Goal: Information Seeking & Learning: Learn about a topic

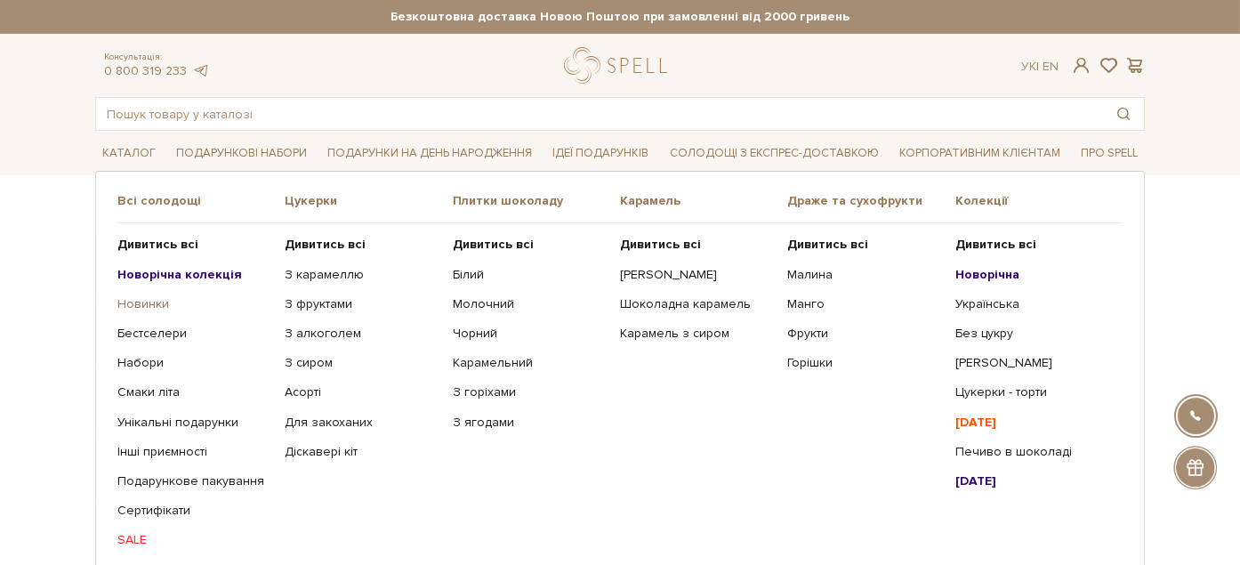
click at [136, 303] on link "Новинки" at bounding box center [194, 304] width 154 height 16
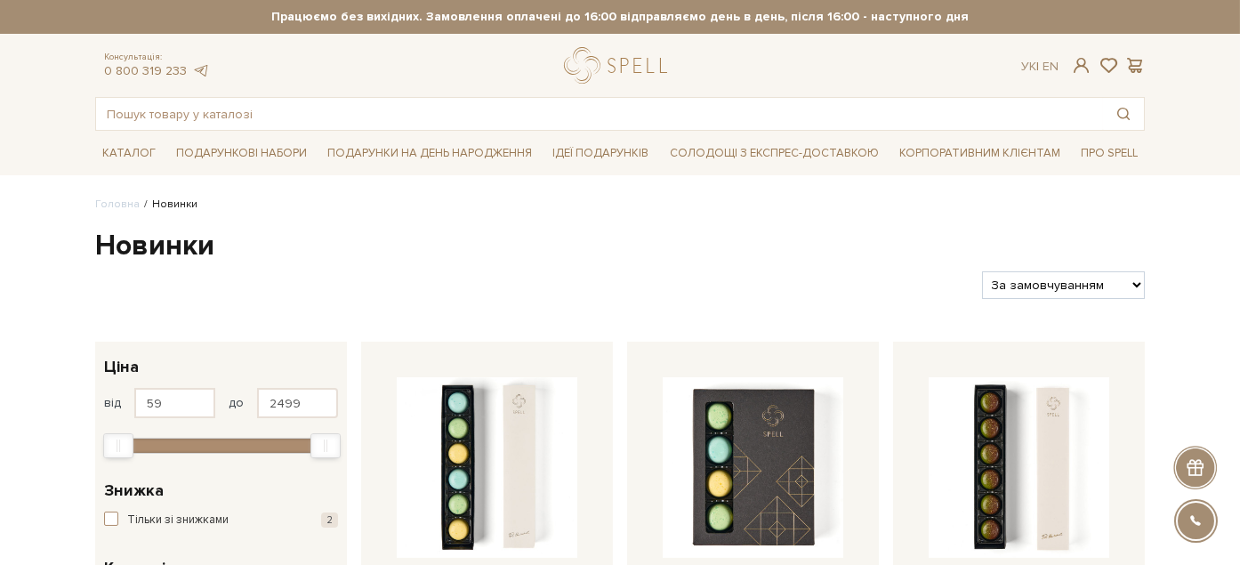
scroll to position [198, 0]
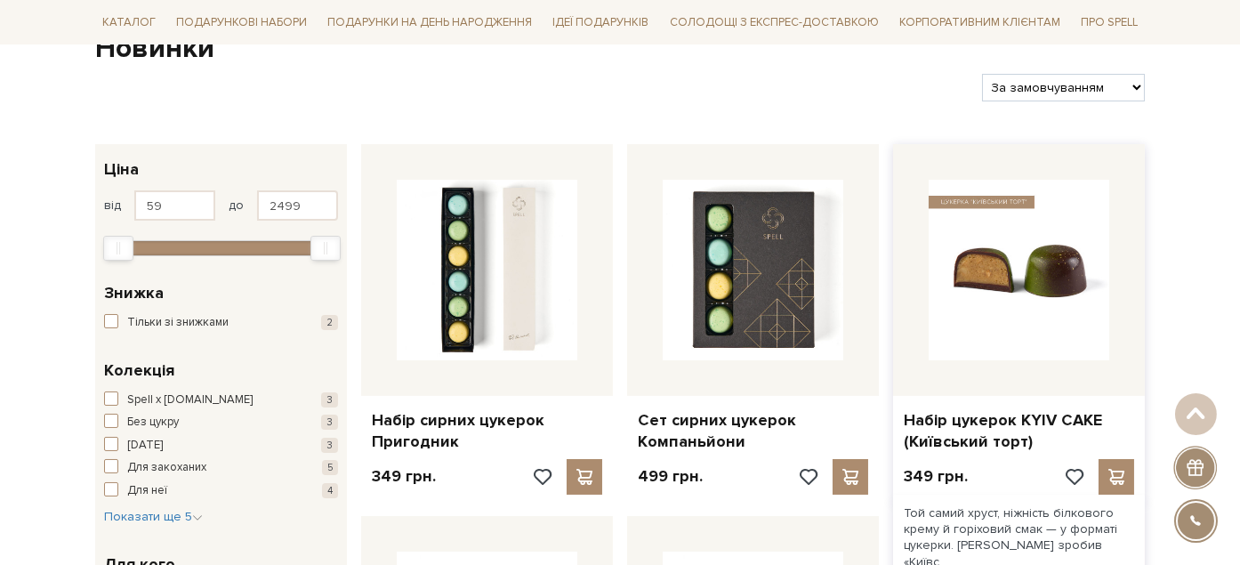
click at [1068, 270] on img at bounding box center [1019, 270] width 181 height 181
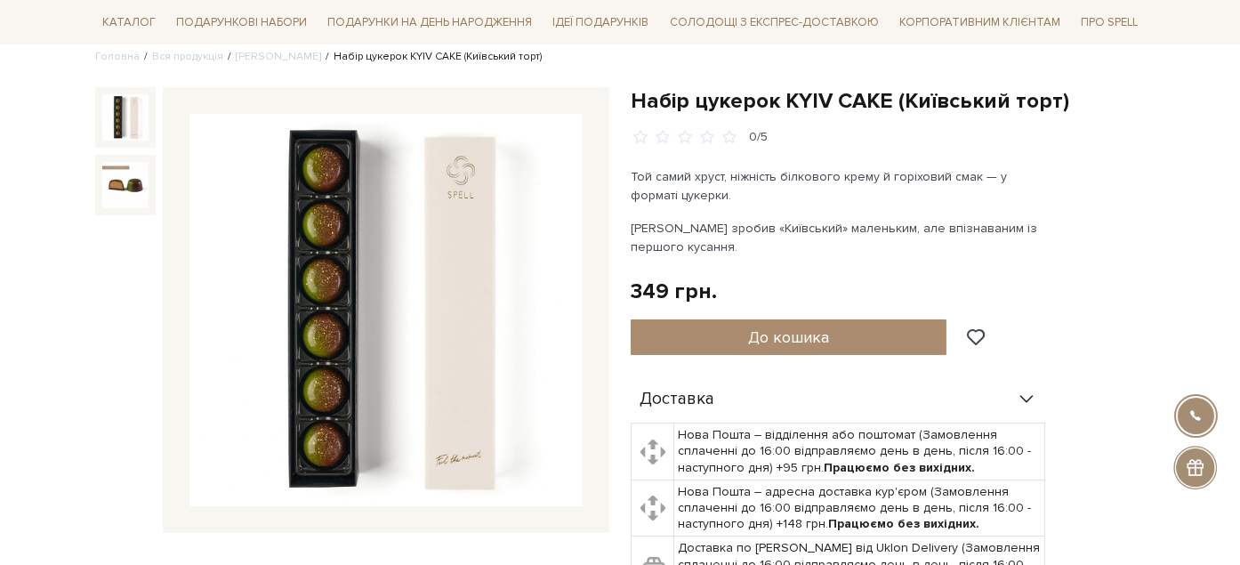
scroll to position [156, 0]
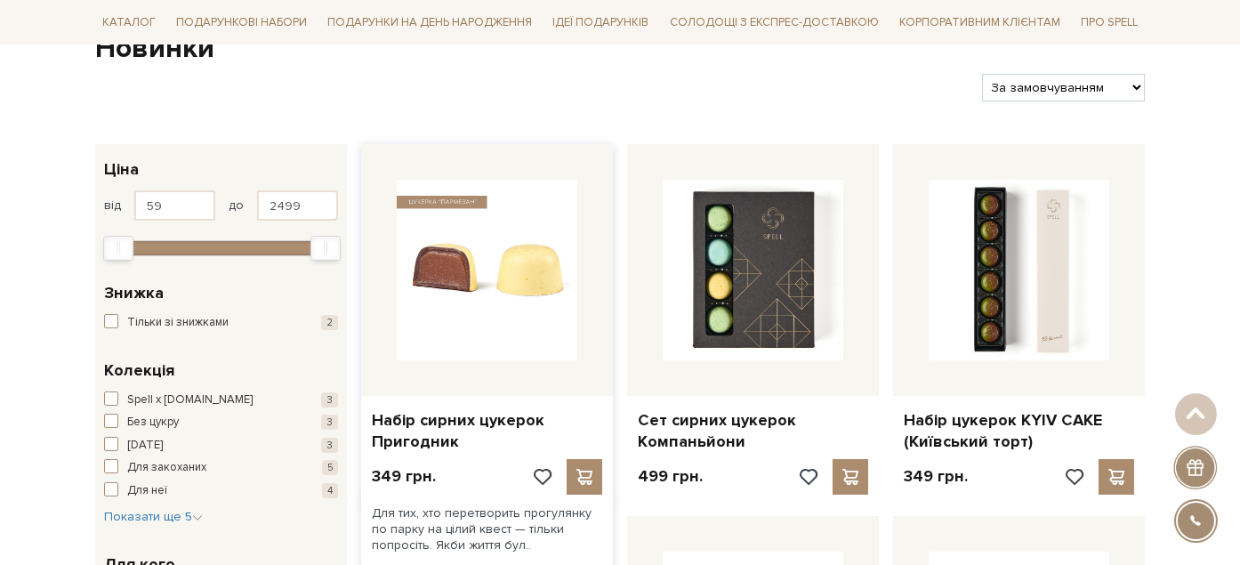
click at [505, 310] on img at bounding box center [487, 270] width 181 height 181
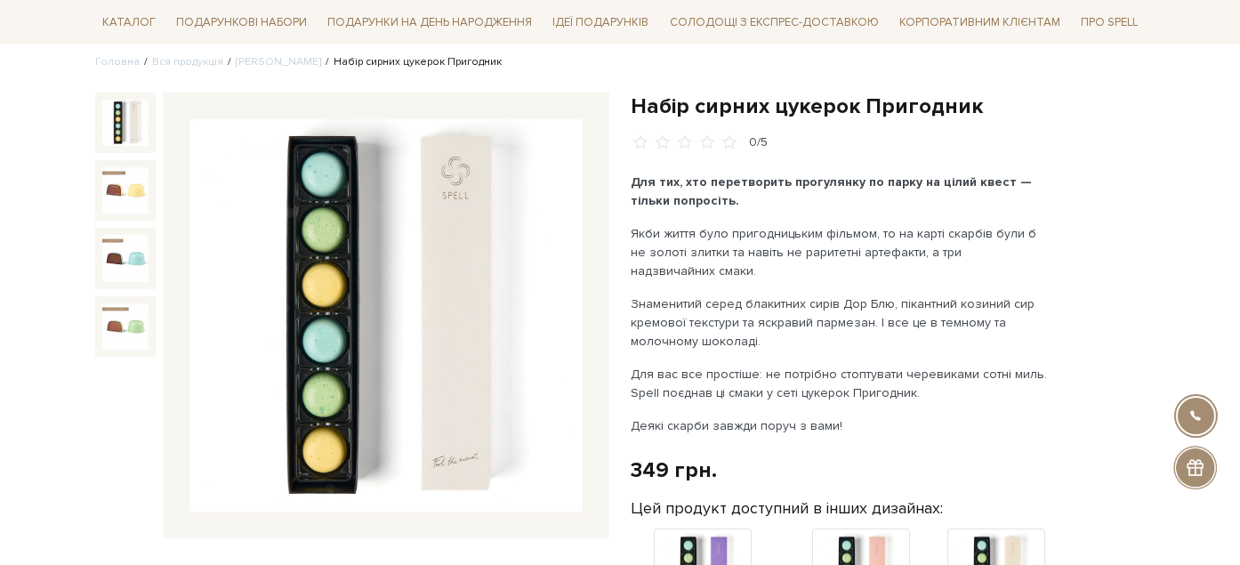
scroll to position [137, 0]
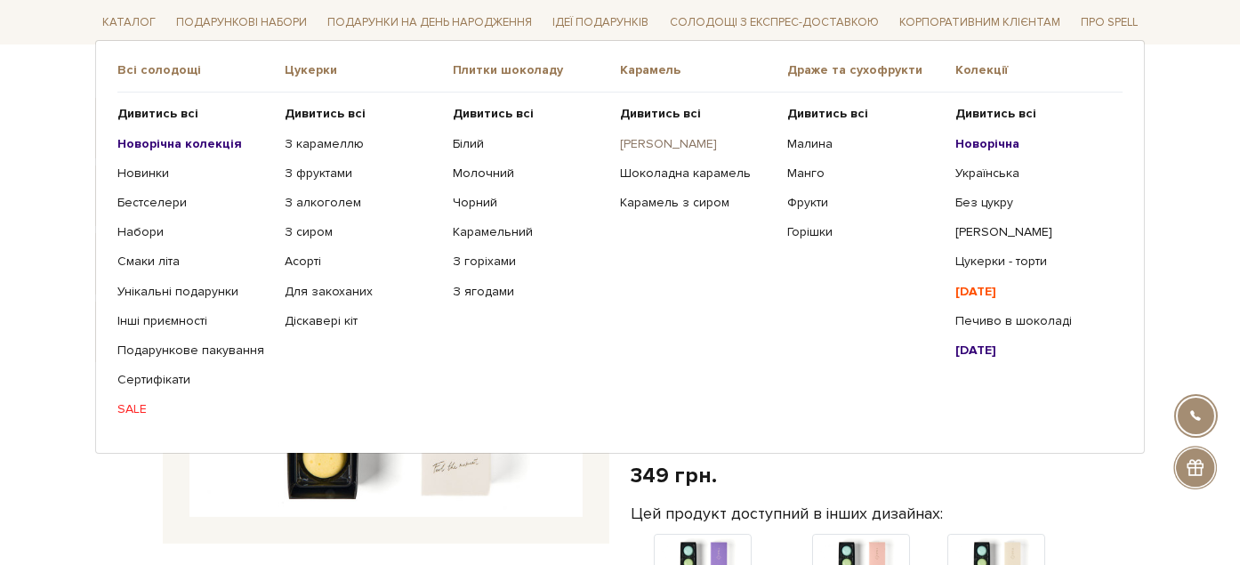
click at [668, 145] on link "[PERSON_NAME]" at bounding box center [697, 143] width 154 height 16
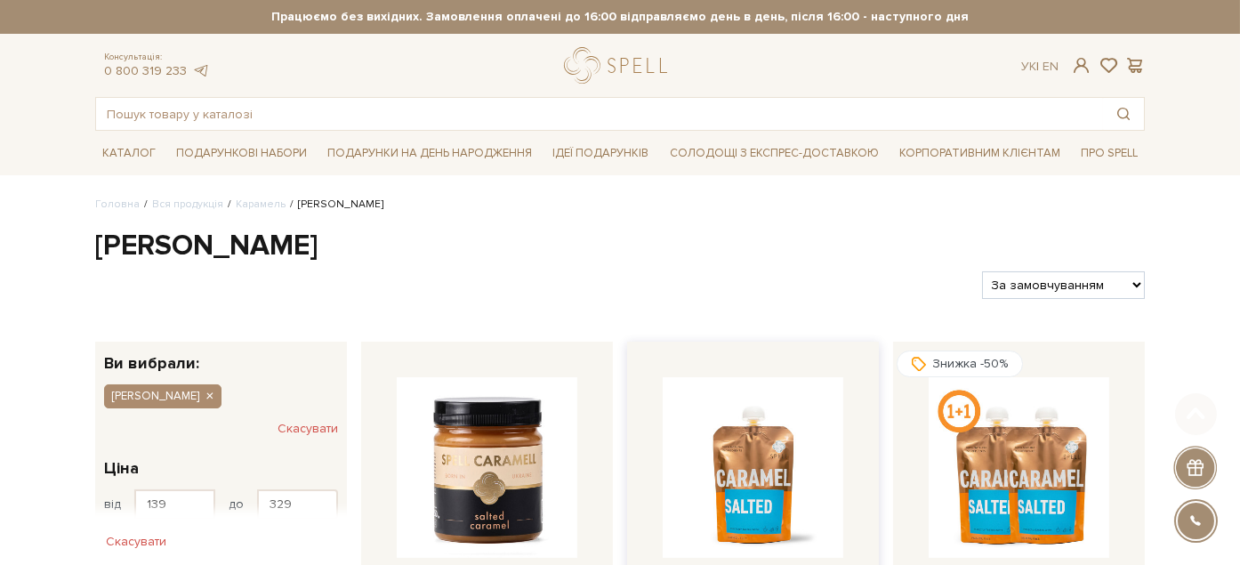
scroll to position [198, 0]
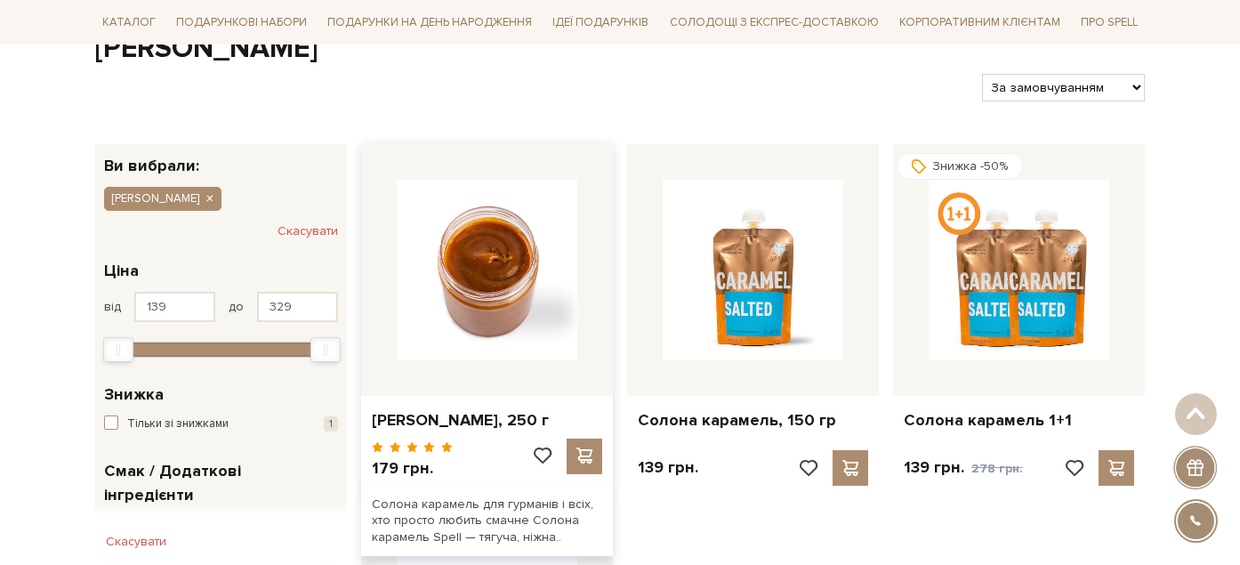
click at [544, 297] on img at bounding box center [487, 270] width 181 height 181
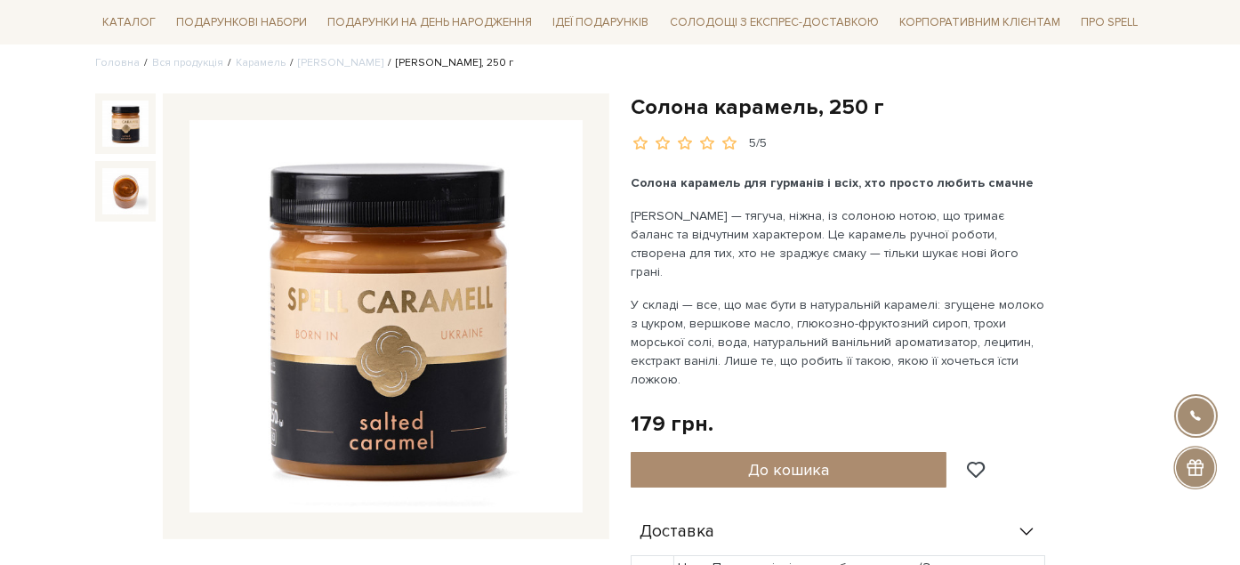
scroll to position [159, 0]
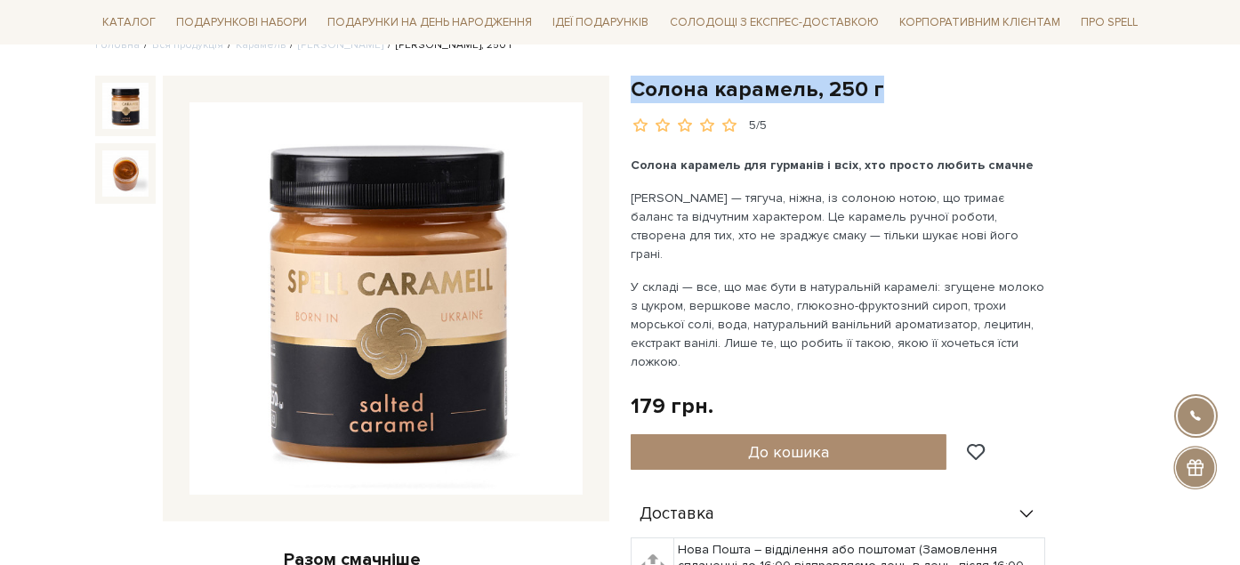
drag, startPoint x: 632, startPoint y: 87, endPoint x: 889, endPoint y: 86, distance: 257.1
click at [894, 86] on h1 "Солона карамель, 250 г" at bounding box center [888, 90] width 514 height 28
copy h1 "Солона карамель, 250 г"
